Goal: Information Seeking & Learning: Learn about a topic

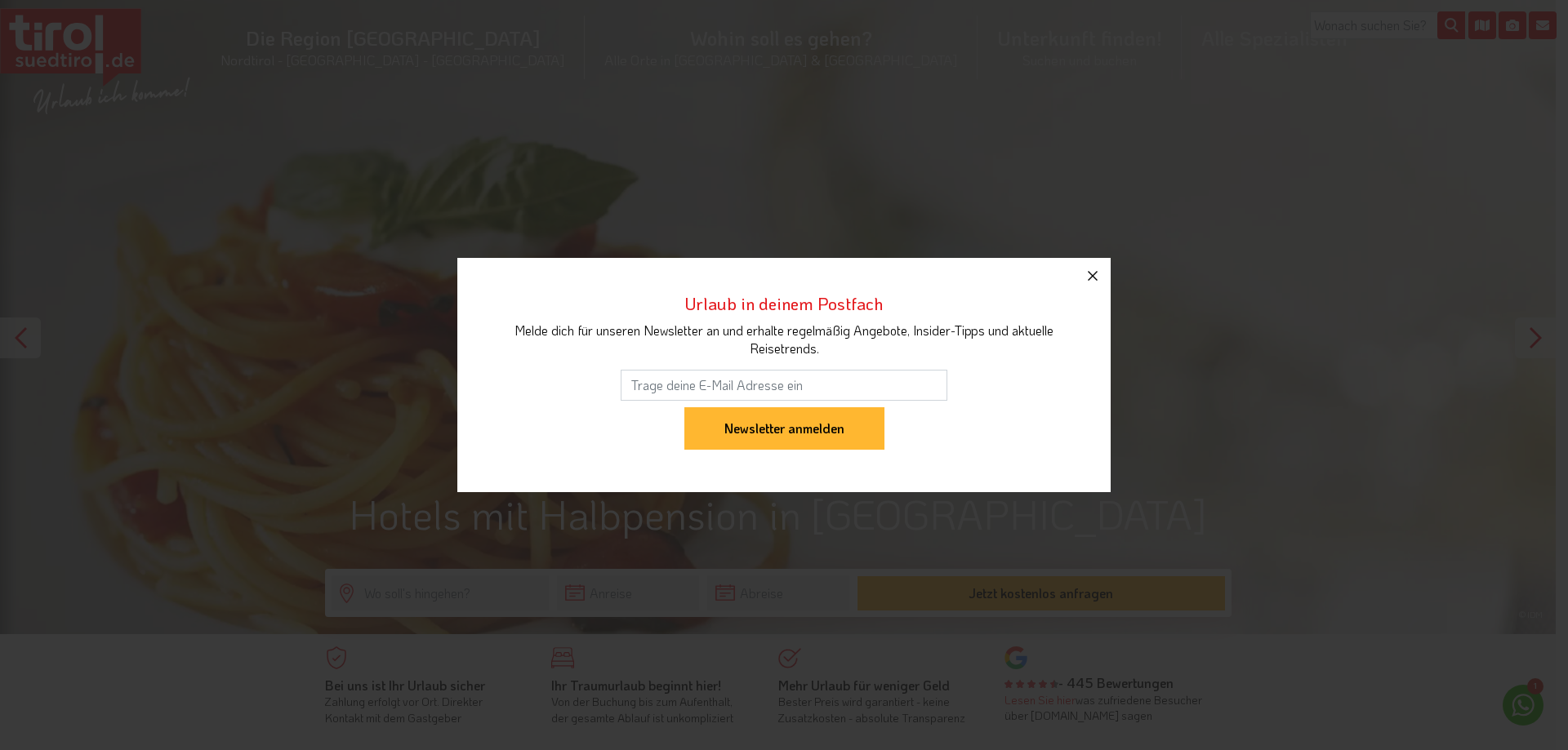
click at [1095, 272] on icon "button" at bounding box center [1092, 275] width 10 height 10
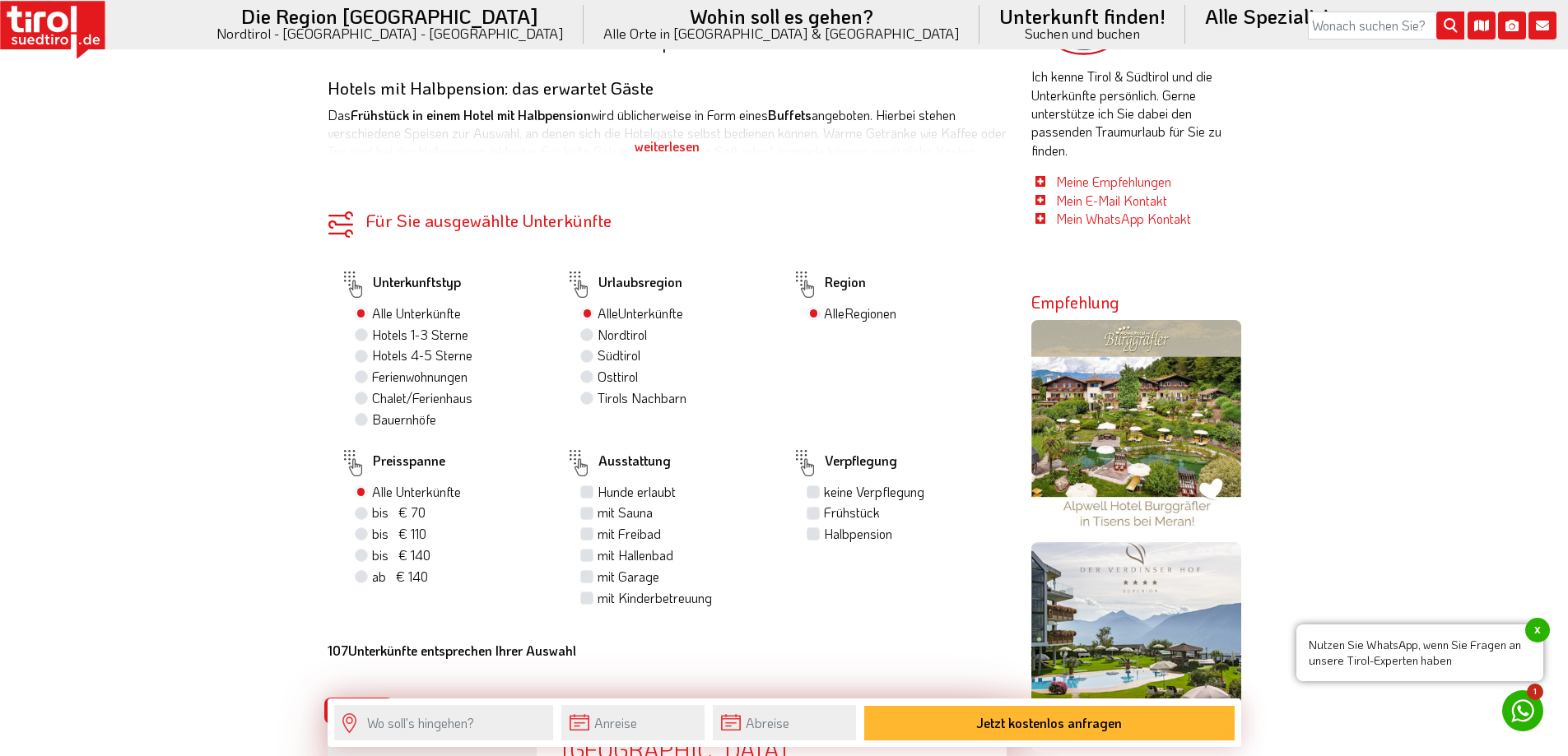
scroll to position [987, 0]
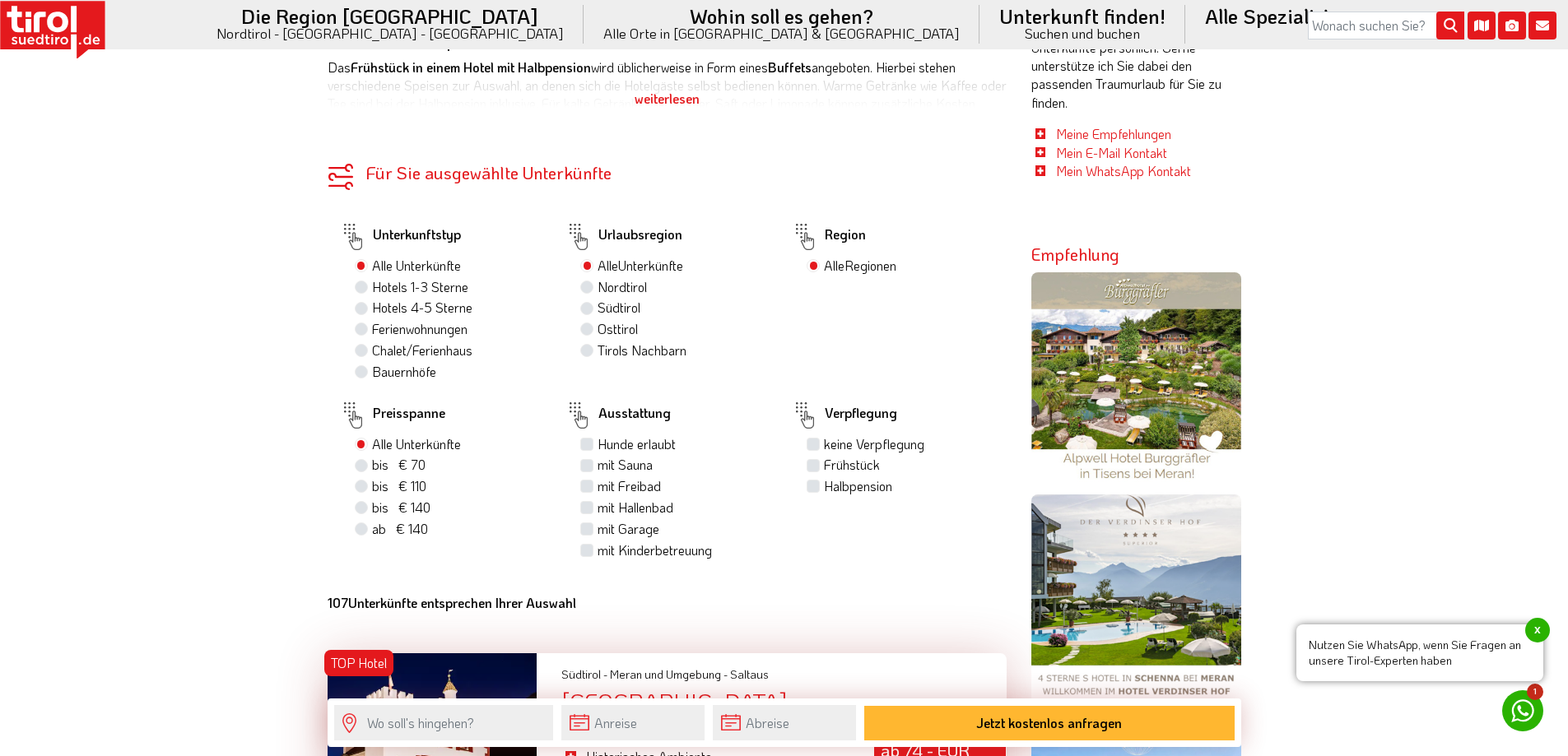
click at [372, 286] on label "Hotels 1-3 Sterne" at bounding box center [420, 287] width 96 height 18
click at [361, 286] on input "Hotels 1-3 Sterne" at bounding box center [364, 287] width 11 height 11
radio input "true"
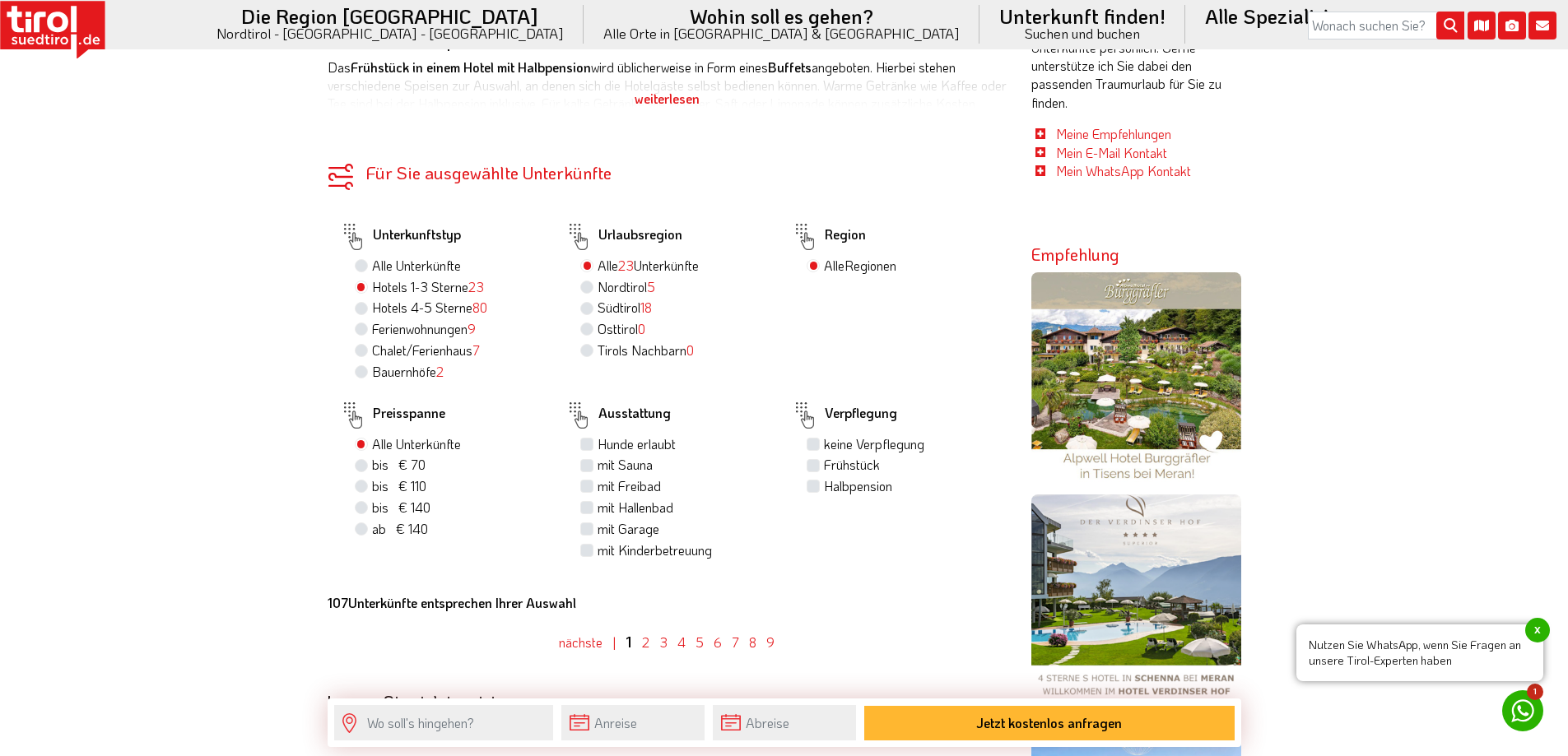
click at [372, 371] on label "Bauernhöfe 2" at bounding box center [407, 371] width 72 height 18
click at [360, 371] on input "Bauernhöfe 2" at bounding box center [364, 371] width 11 height 11
radio input "true"
click at [372, 261] on label "Alle Unterkünfte" at bounding box center [416, 266] width 89 height 18
click at [359, 261] on input "Alle Unterkünfte" at bounding box center [364, 266] width 11 height 11
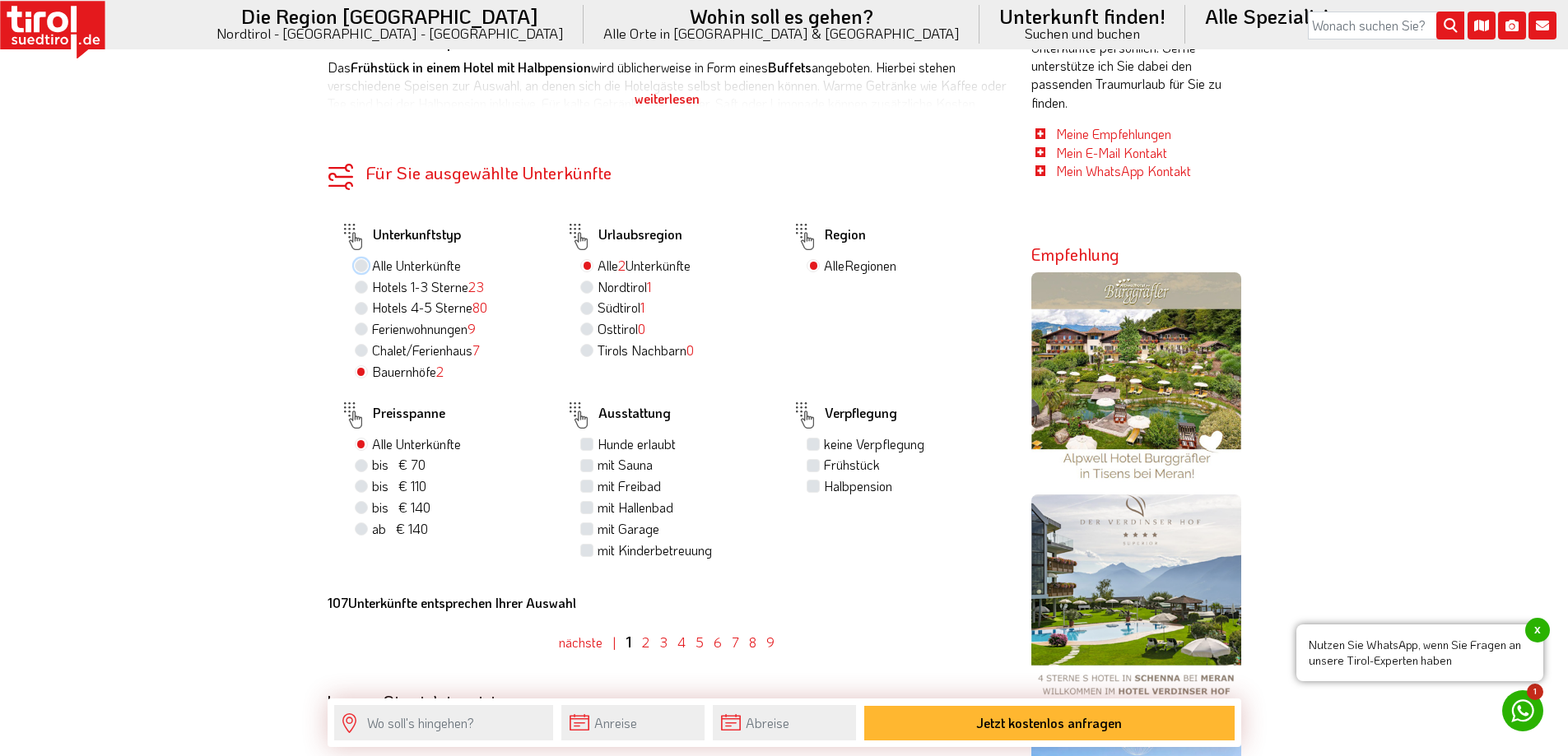
radio input "true"
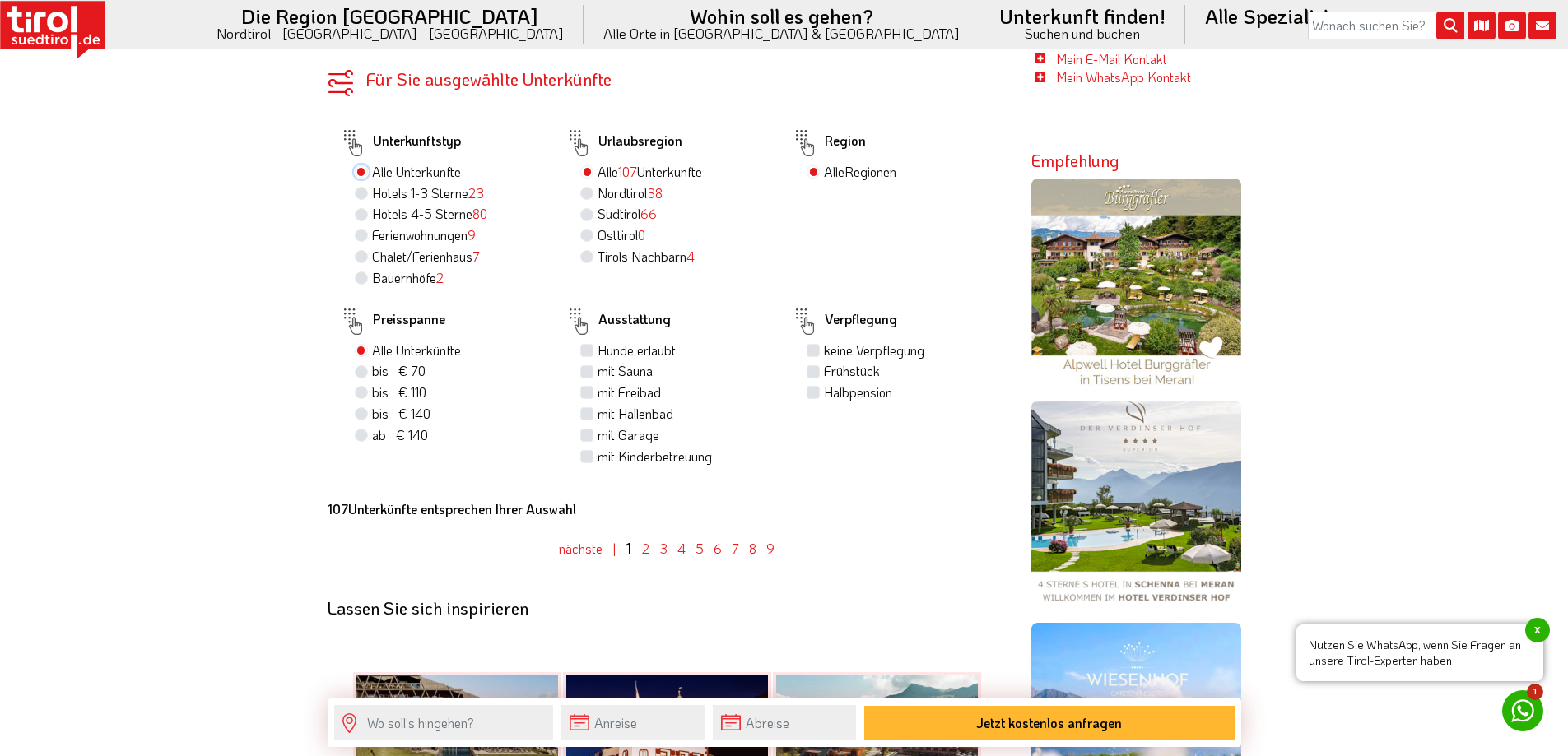
scroll to position [1070, 0]
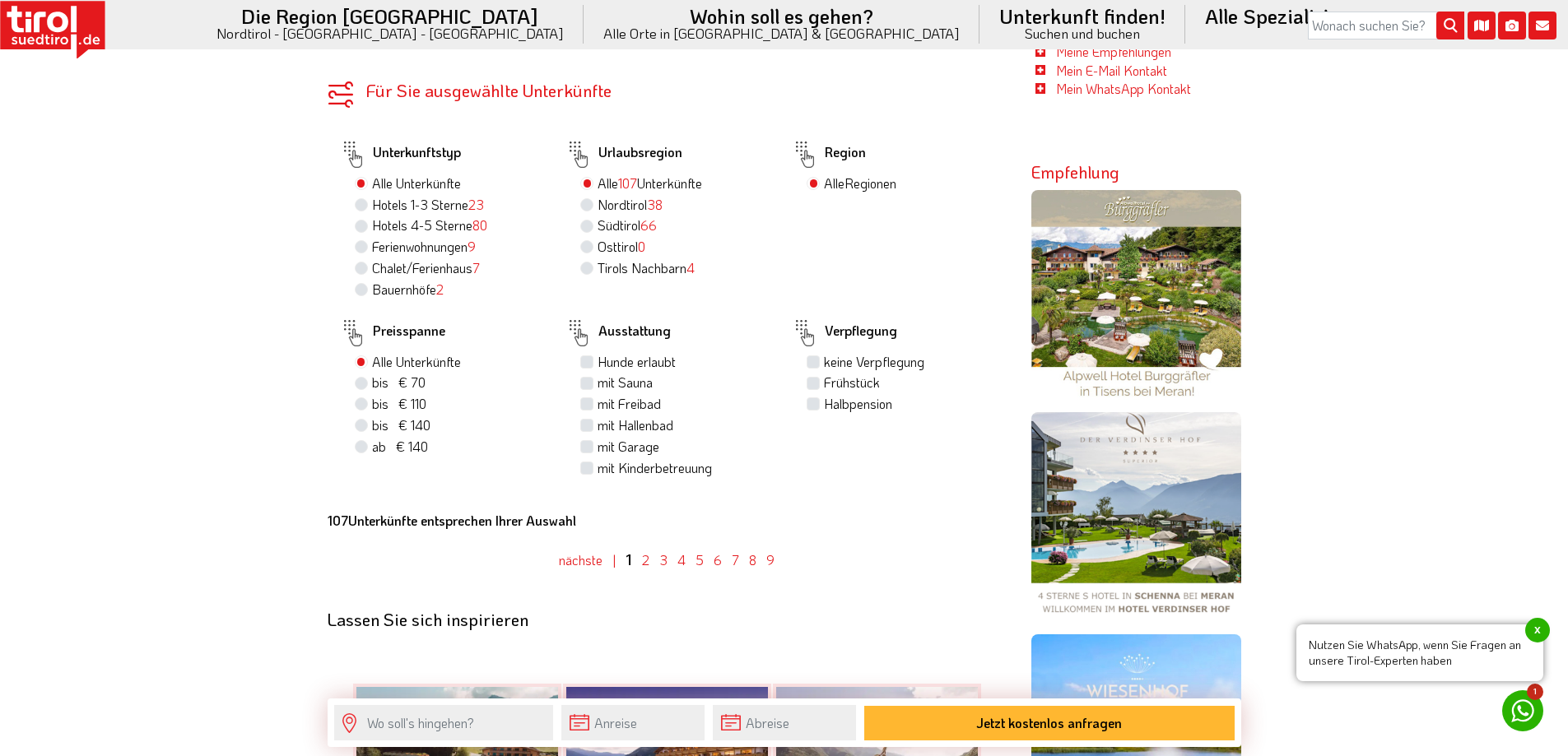
click at [824, 403] on label "Halbpension" at bounding box center [858, 403] width 68 height 18
click at [819, 403] on input "Halbpension" at bounding box center [815, 403] width 11 height 11
checkbox input "true"
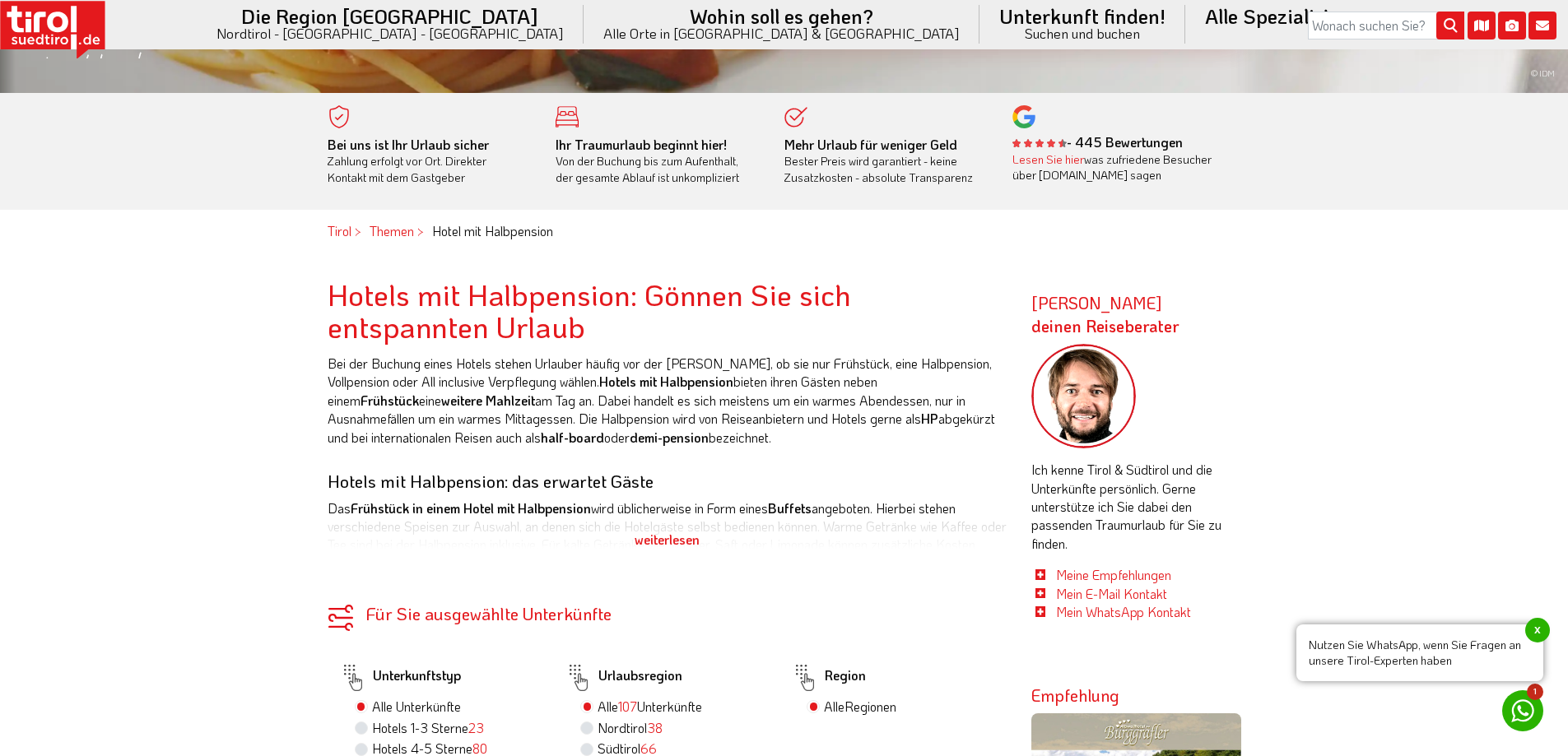
scroll to position [329, 0]
